Goal: Task Accomplishment & Management: Manage account settings

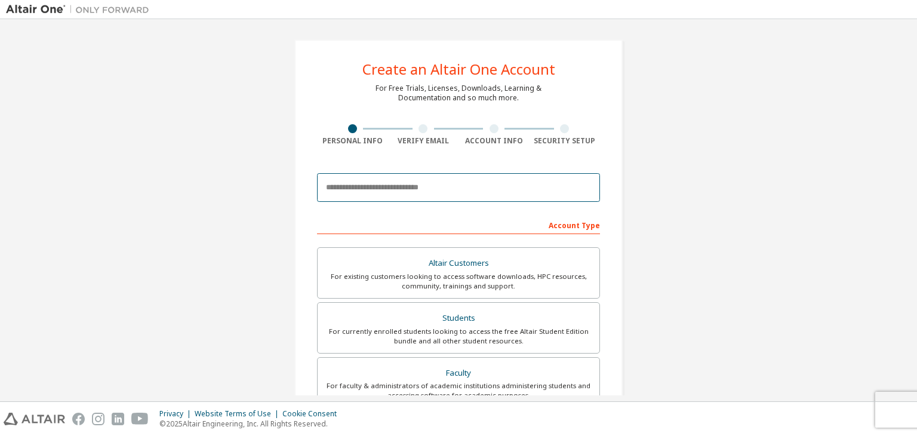
click at [471, 198] on input "email" at bounding box center [458, 187] width 283 height 29
type input "**********"
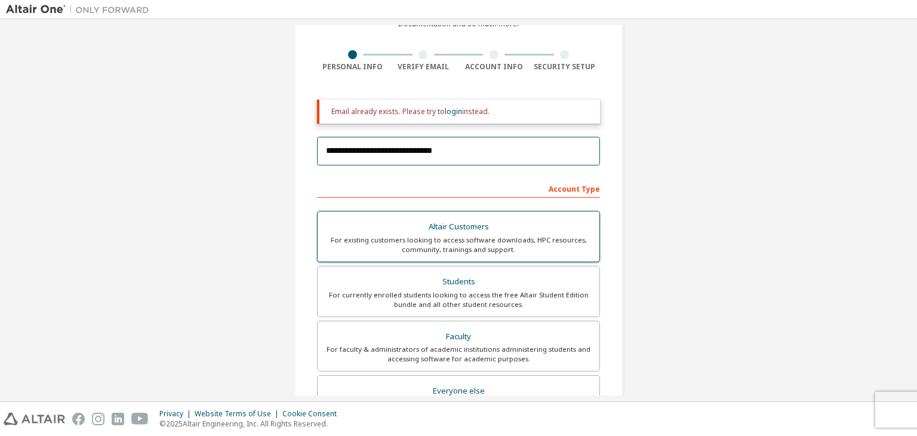
scroll to position [76, 0]
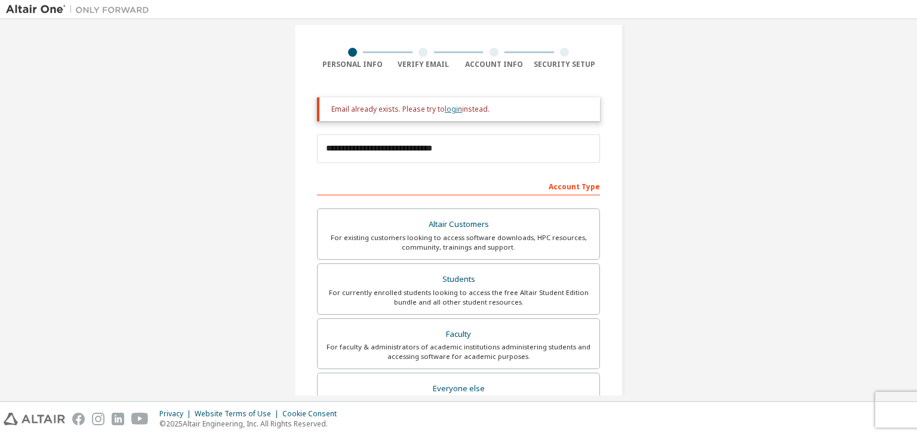
click at [445, 110] on link "login" at bounding box center [453, 109] width 17 height 10
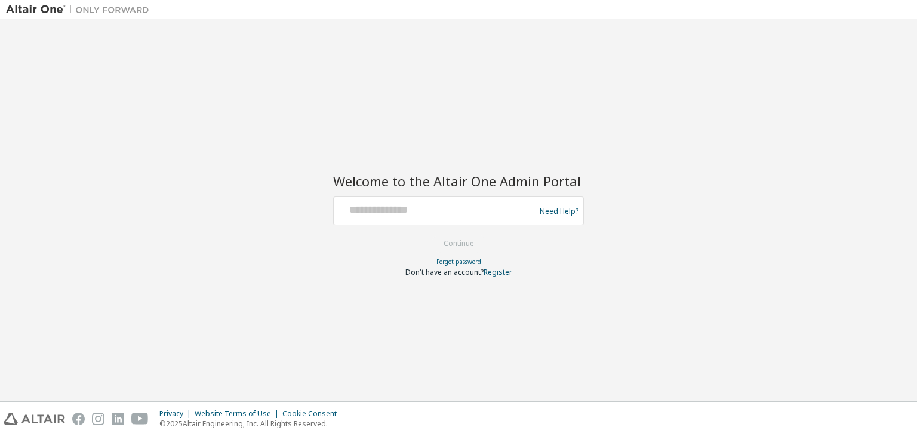
click at [439, 216] on div at bounding box center [436, 210] width 195 height 23
click at [451, 192] on div "Welcome to the Altair One Admin Portal Need Help? Please make sure that you pro…" at bounding box center [458, 218] width 251 height 118
drag, startPoint x: 444, startPoint y: 195, endPoint x: 420, endPoint y: 216, distance: 31.7
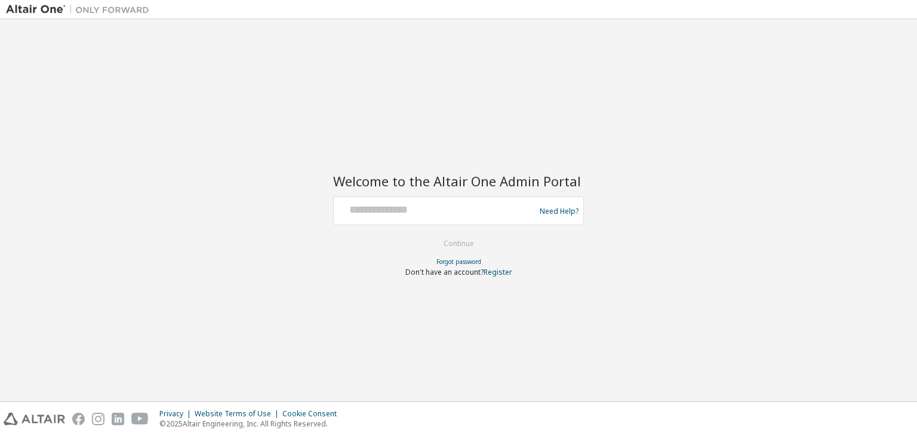
click at [420, 216] on div "Welcome to the Altair One Admin Portal Need Help? Please make sure that you pro…" at bounding box center [458, 218] width 251 height 118
click at [420, 216] on input "text" at bounding box center [436, 207] width 195 height 17
type input "**********"
click at [457, 237] on button "Continue" at bounding box center [459, 244] width 56 height 18
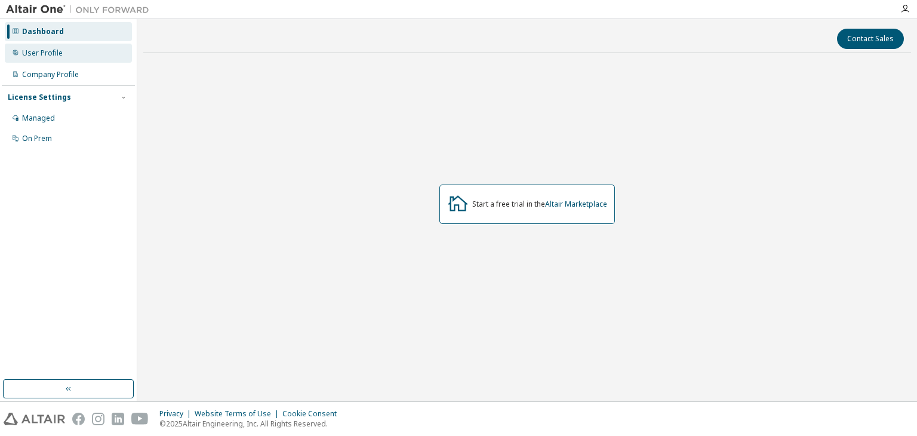
click at [88, 51] on div "User Profile" at bounding box center [68, 53] width 127 height 19
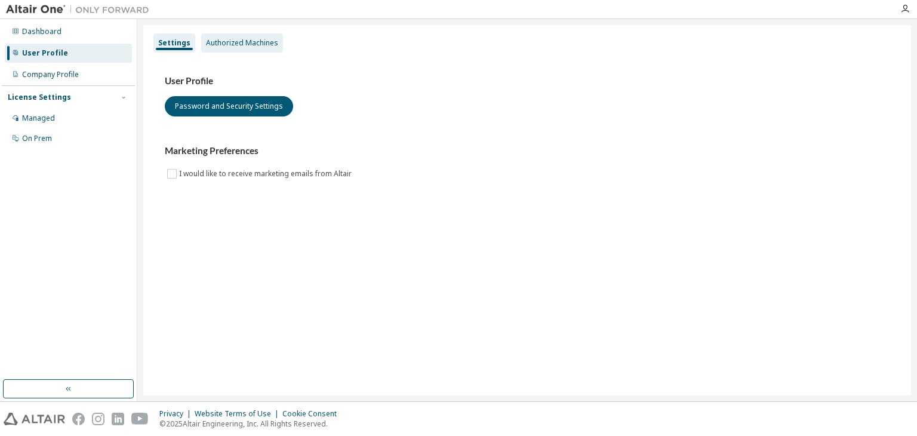
click at [226, 42] on div "Authorized Machines" at bounding box center [242, 43] width 72 height 10
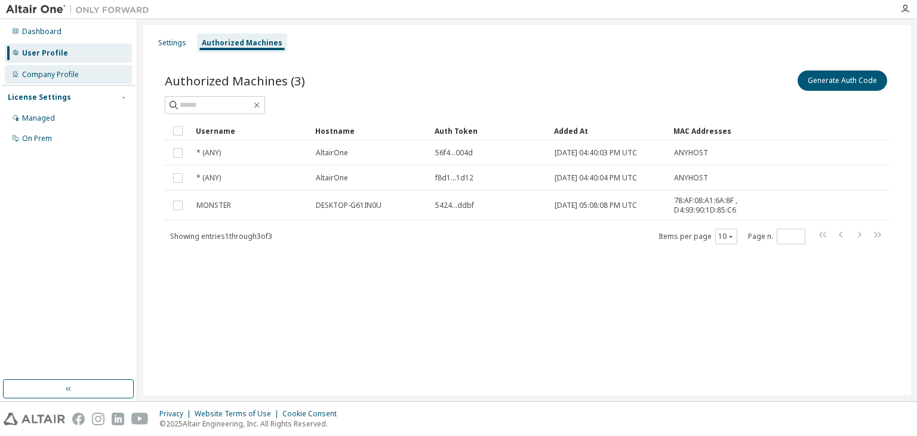
click at [67, 81] on div "Company Profile" at bounding box center [68, 74] width 127 height 19
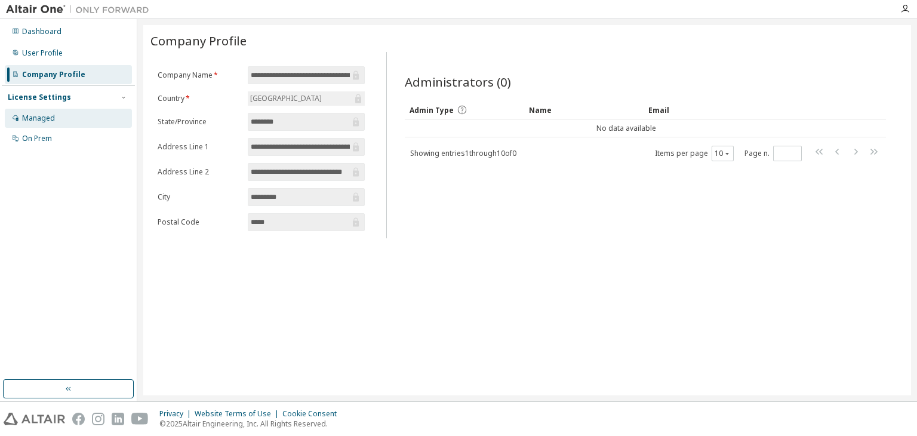
click at [50, 115] on div "Managed" at bounding box center [38, 118] width 33 height 10
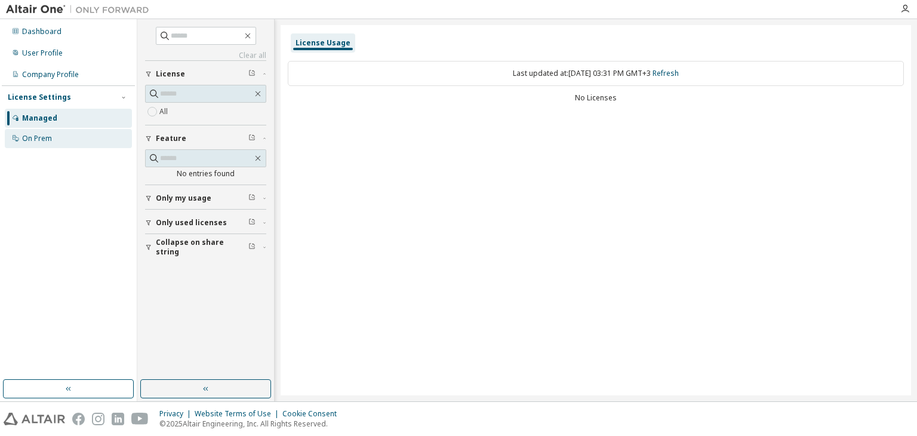
click at [56, 136] on div "On Prem" at bounding box center [68, 138] width 127 height 19
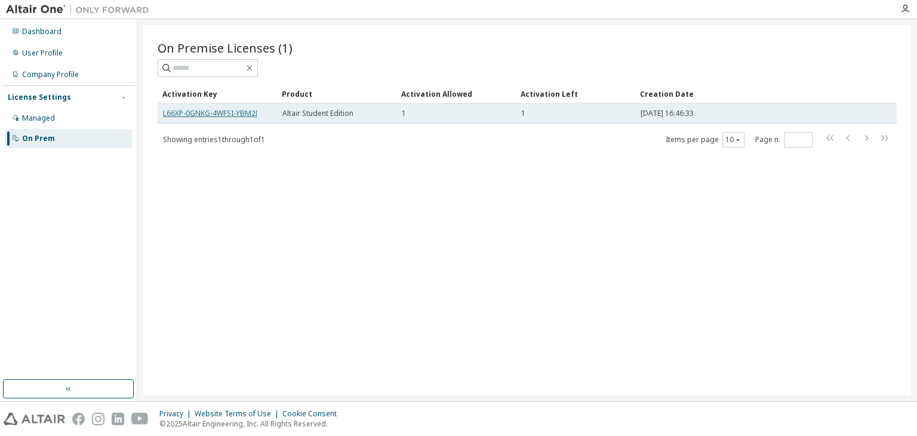
click at [224, 111] on link "L66XP-0GNKG-4WFSI-YBM2J" at bounding box center [210, 113] width 94 height 10
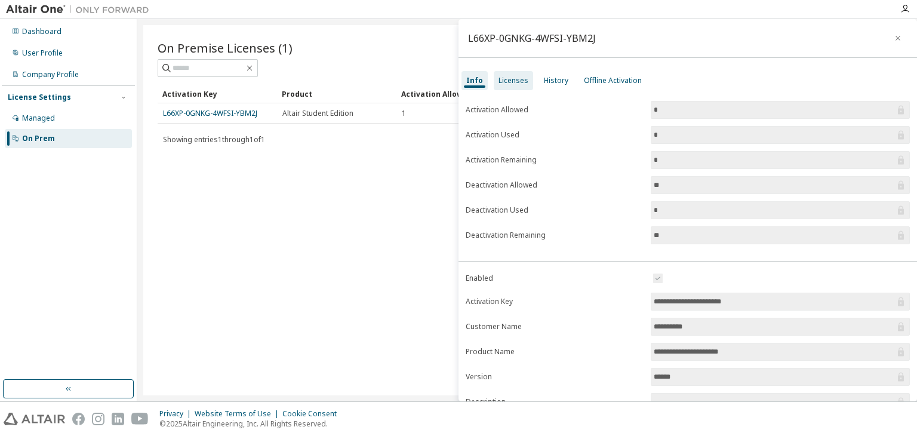
click at [511, 85] on div "Licenses" at bounding box center [513, 80] width 39 height 19
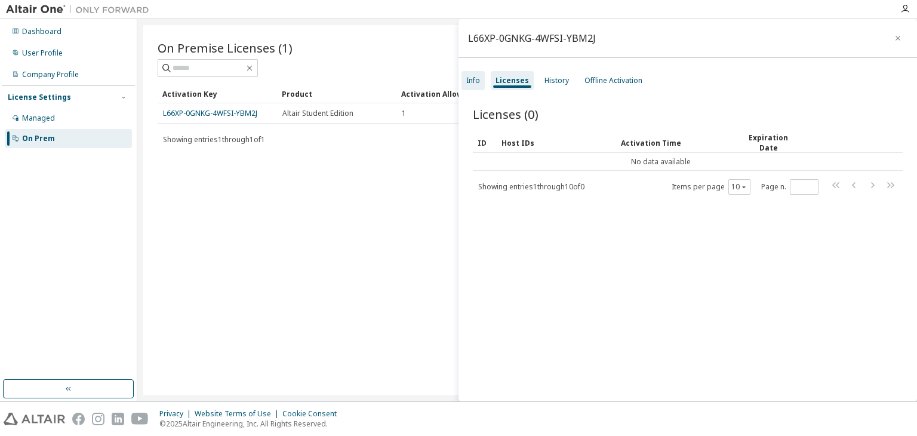
click at [476, 78] on div "Info" at bounding box center [473, 81] width 14 height 10
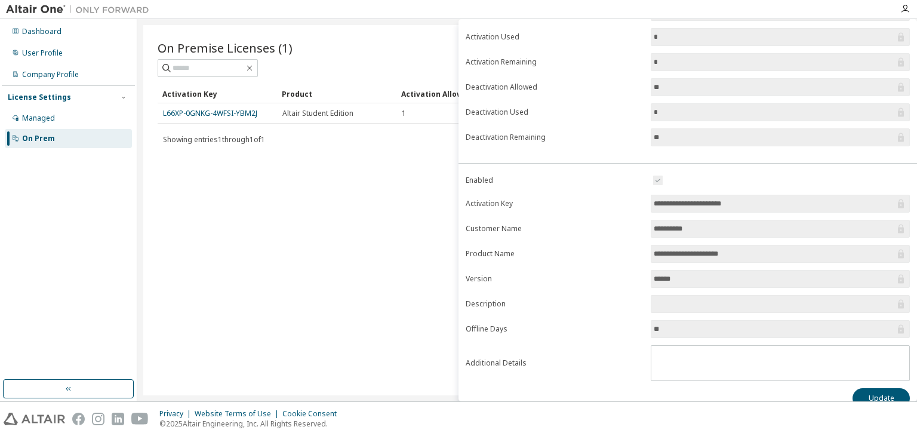
scroll to position [111, 0]
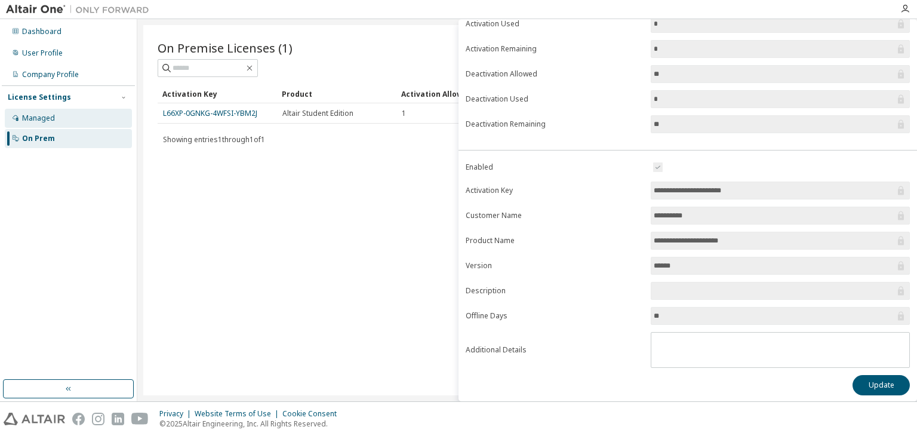
click at [87, 125] on div "Managed" at bounding box center [68, 118] width 127 height 19
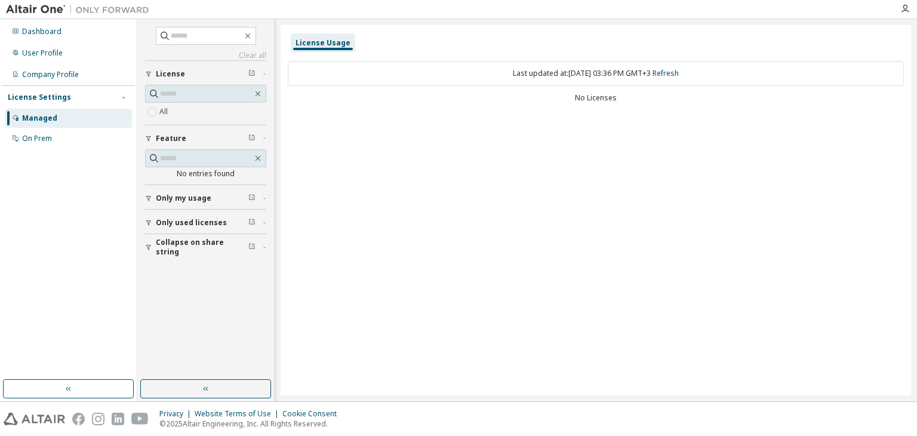
click at [192, 200] on span "Only my usage" at bounding box center [184, 198] width 56 height 10
click at [165, 110] on label "All" at bounding box center [164, 111] width 11 height 14
click at [79, 51] on div "User Profile" at bounding box center [68, 53] width 127 height 19
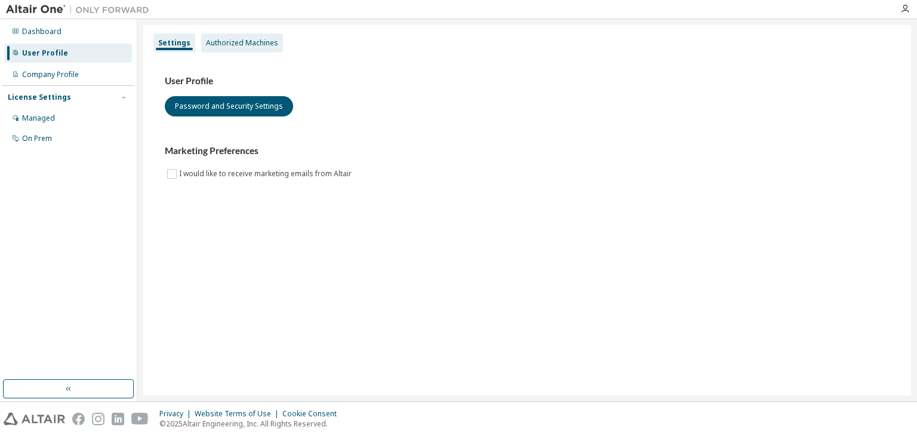
click at [248, 42] on div "Authorized Machines" at bounding box center [242, 43] width 72 height 10
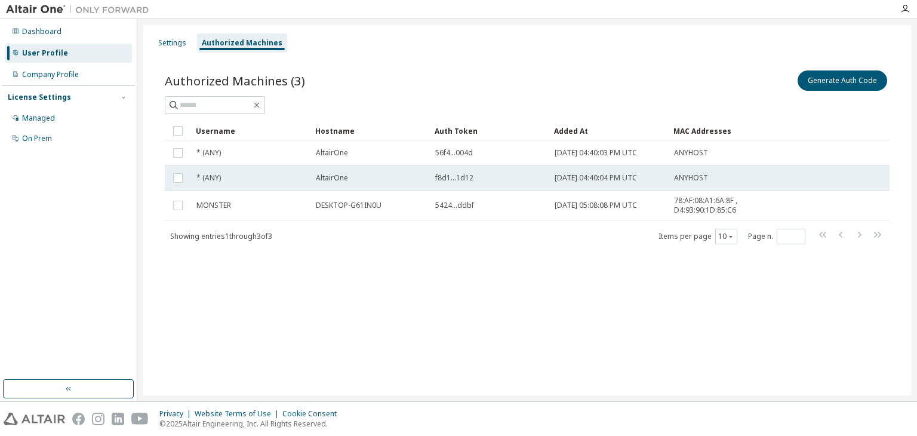
click at [671, 180] on td "ANYHOST" at bounding box center [719, 177] width 100 height 25
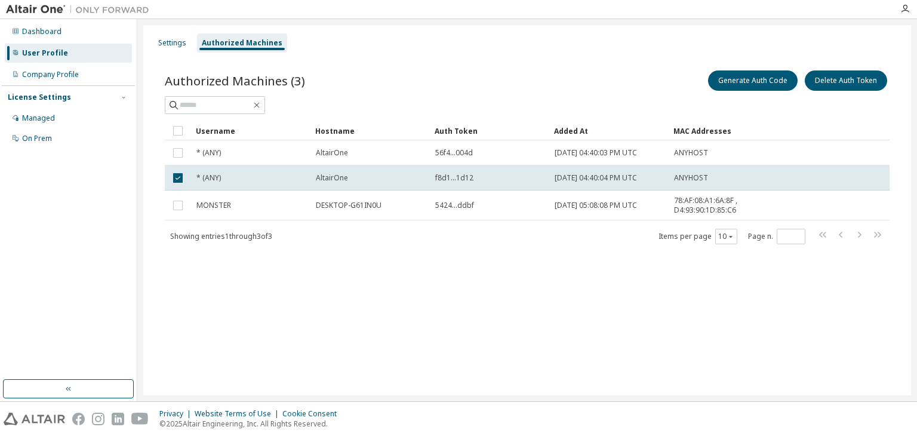
click at [671, 180] on td "ANYHOST" at bounding box center [719, 177] width 100 height 25
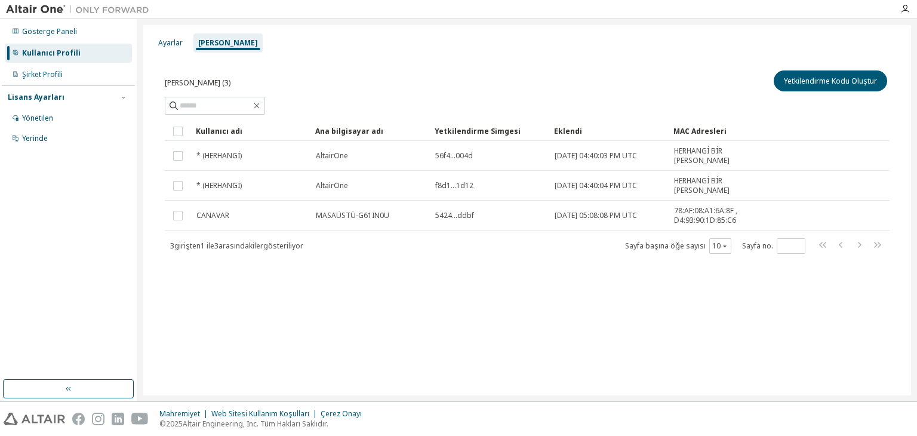
click at [462, 68] on div "Yetkili Makineler (3) Yetkilendirme Kodu Oluştur" at bounding box center [527, 81] width 725 height 26
click at [162, 48] on div "Ayarlar" at bounding box center [170, 42] width 34 height 19
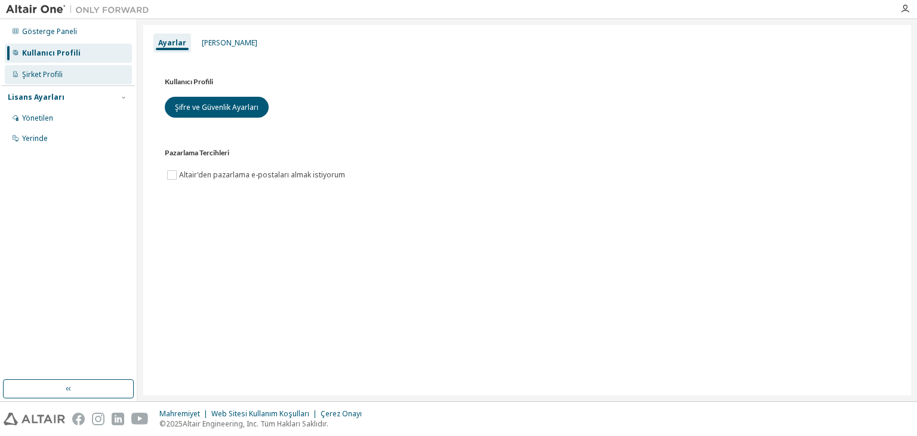
click at [53, 82] on div "Şirket Profili" at bounding box center [68, 74] width 127 height 19
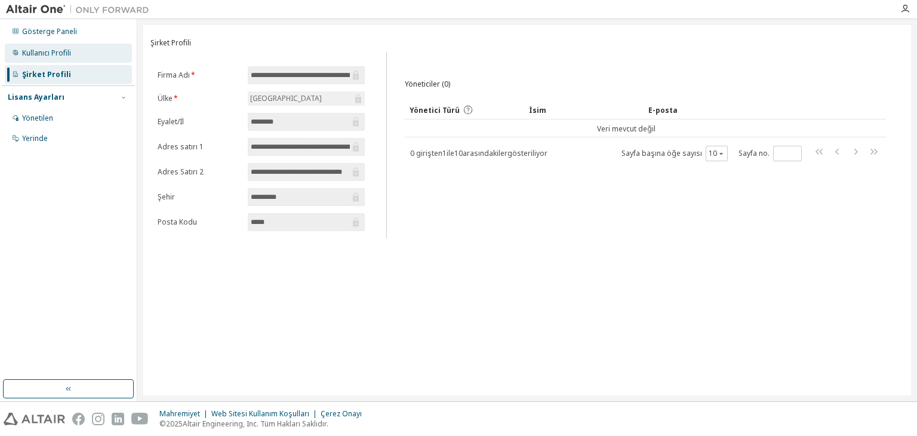
click at [55, 51] on font "Kullanıcı Profili" at bounding box center [46, 53] width 49 height 10
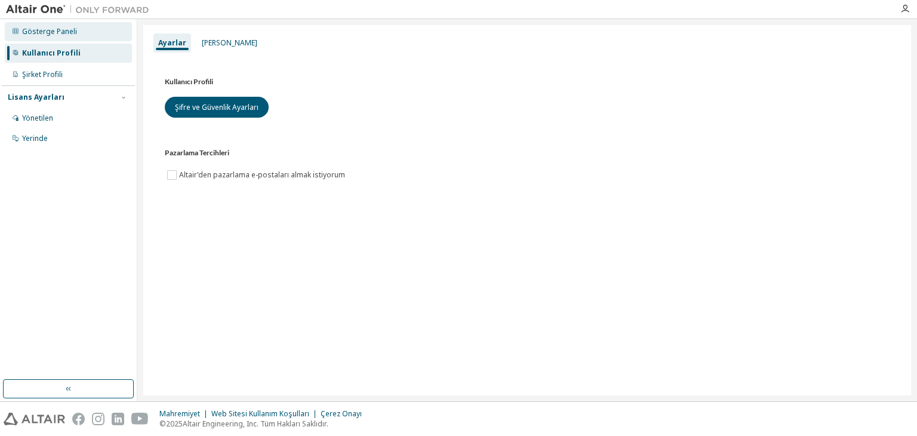
click at [60, 39] on div "Gösterge Paneli" at bounding box center [68, 31] width 127 height 19
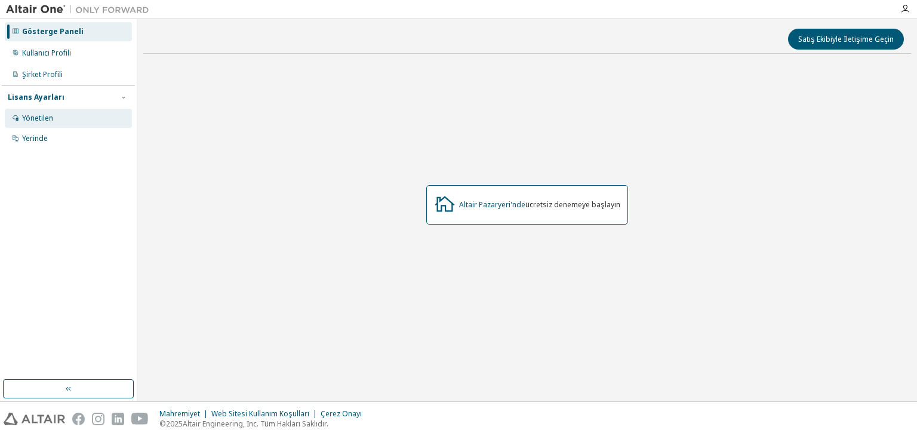
click at [56, 119] on div "Yönetilen" at bounding box center [68, 118] width 127 height 19
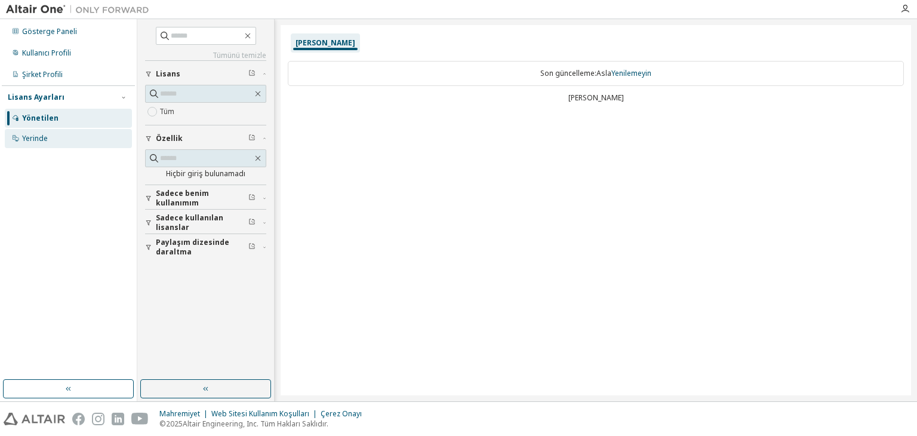
click at [60, 138] on div "Yerinde" at bounding box center [68, 138] width 127 height 19
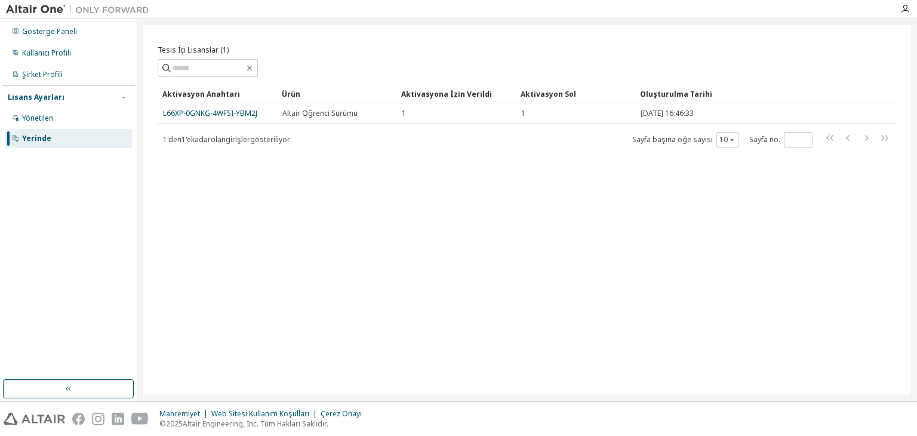
click at [335, 149] on div "Tesis İçi Lisanslar (1) Temizlemek Yük Kaydetmek Farklı Kaydet Alan Operatör De…" at bounding box center [527, 210] width 768 height 370
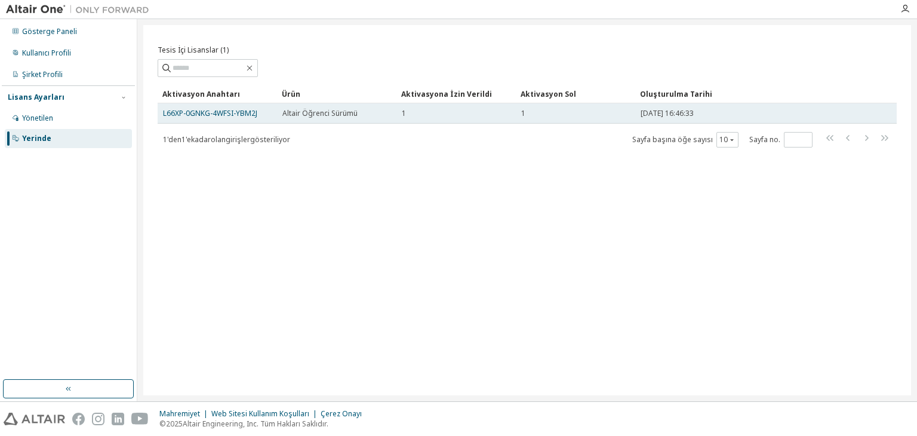
click at [553, 112] on div "1" at bounding box center [575, 114] width 109 height 10
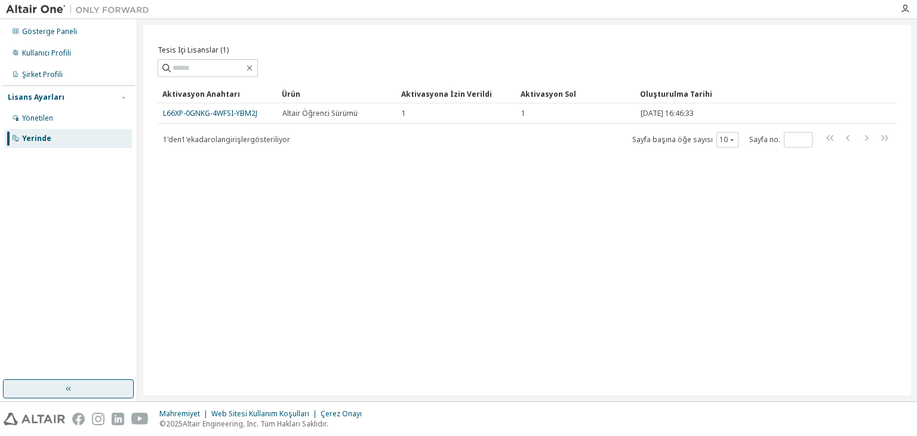
click at [56, 383] on button "button" at bounding box center [68, 388] width 131 height 19
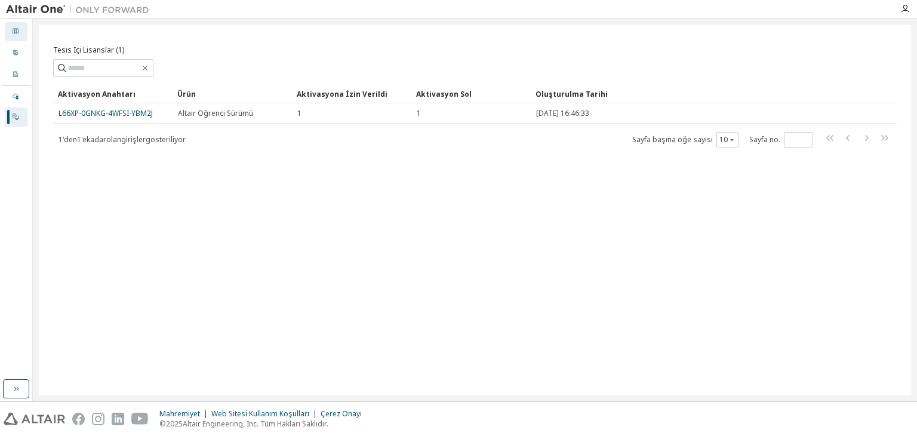
click at [15, 36] on div at bounding box center [15, 32] width 7 height 10
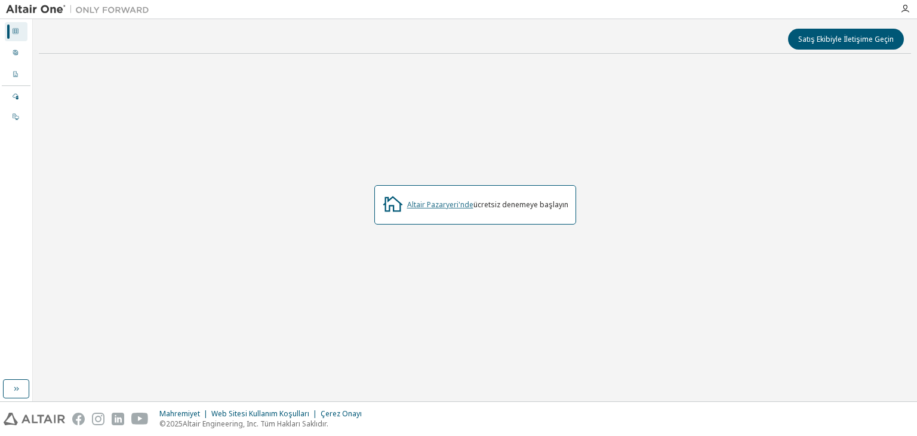
click at [446, 201] on font "Altair Pazaryeri'nde" at bounding box center [440, 204] width 66 height 10
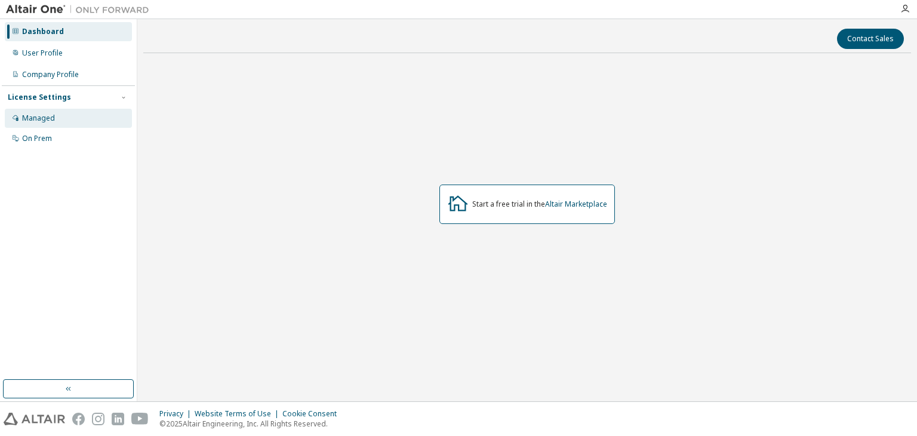
click at [26, 110] on div "Managed" at bounding box center [68, 118] width 127 height 19
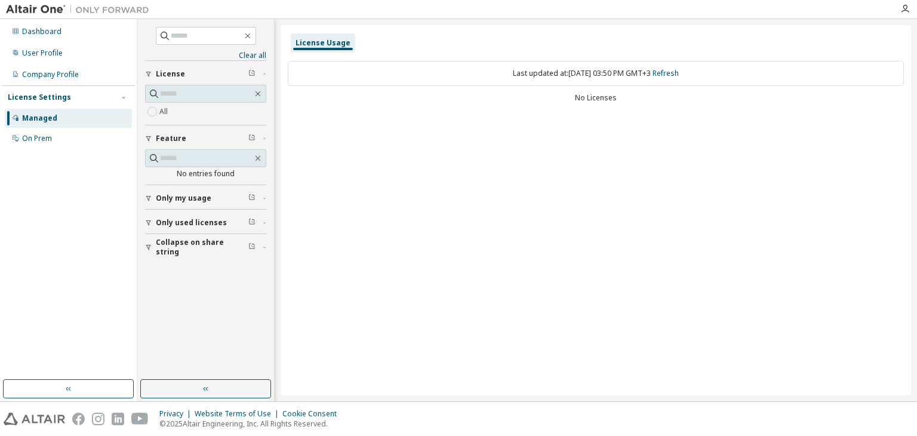
click at [195, 196] on span "Only my usage" at bounding box center [184, 198] width 56 height 10
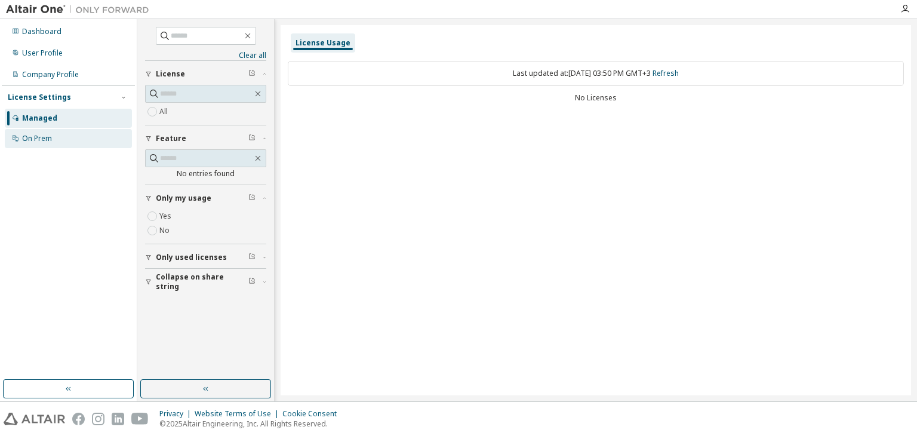
click at [56, 137] on div "On Prem" at bounding box center [68, 138] width 127 height 19
